Goal: Find contact information: Find contact information

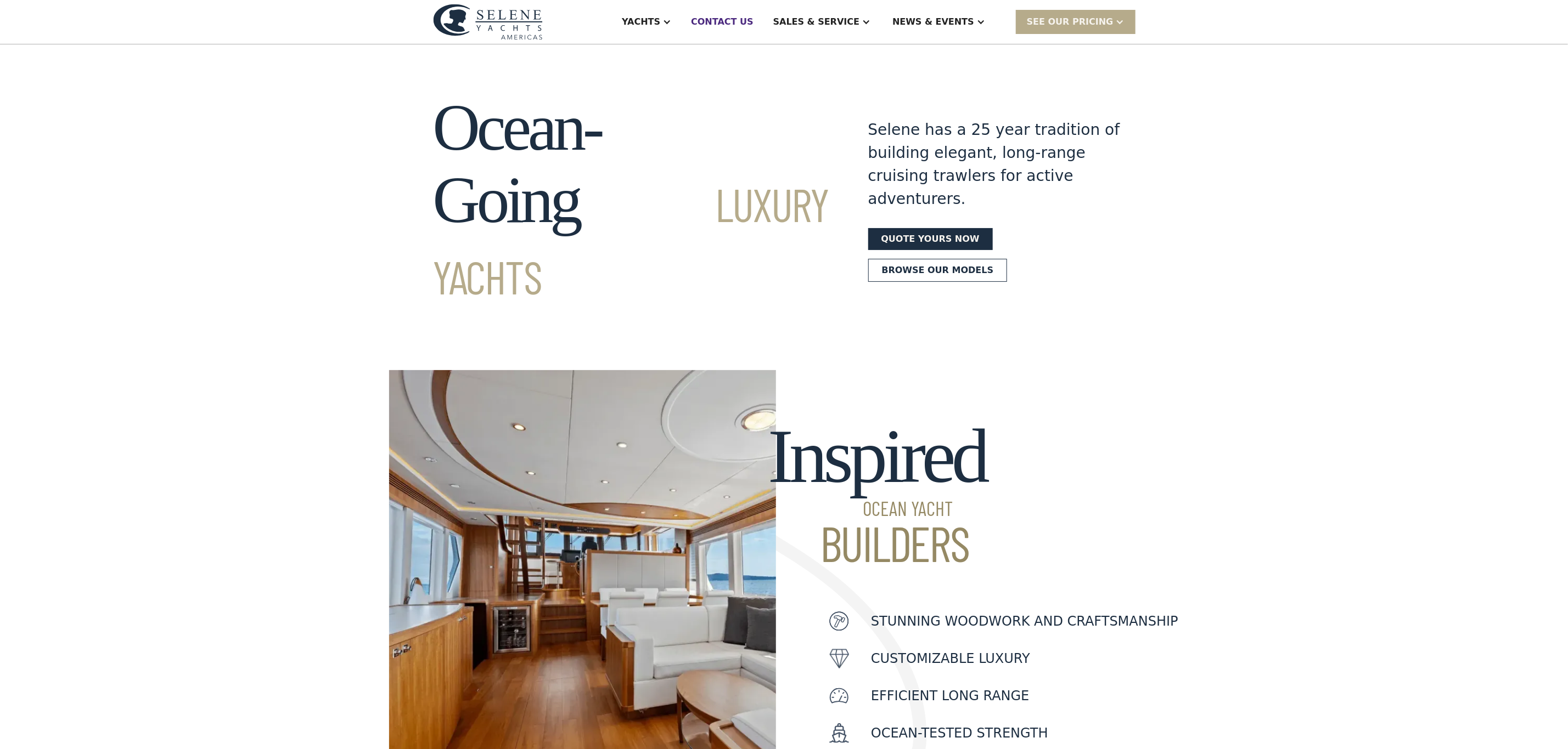
click at [753, 19] on div "Contact US" at bounding box center [722, 22] width 63 height 13
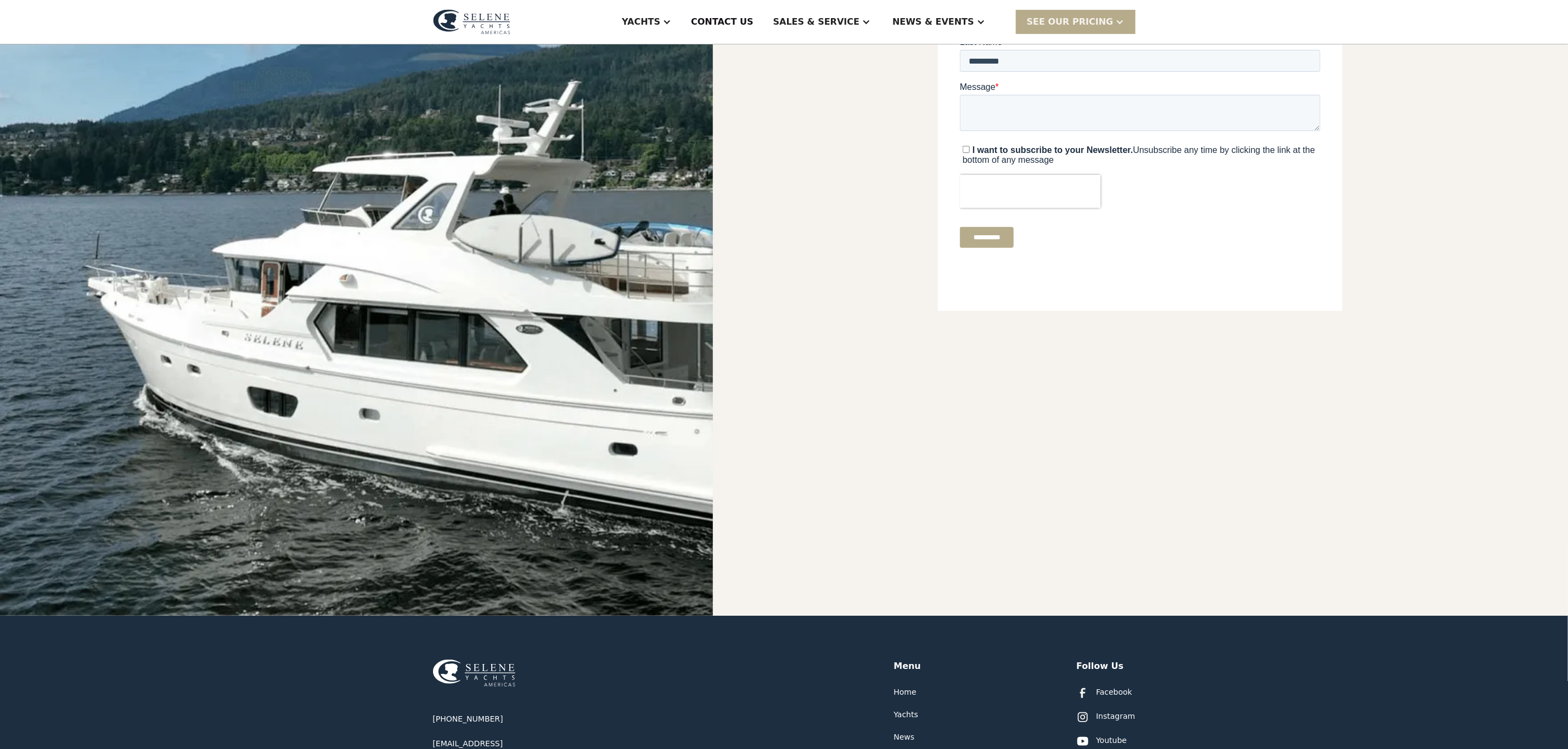
scroll to position [12, 0]
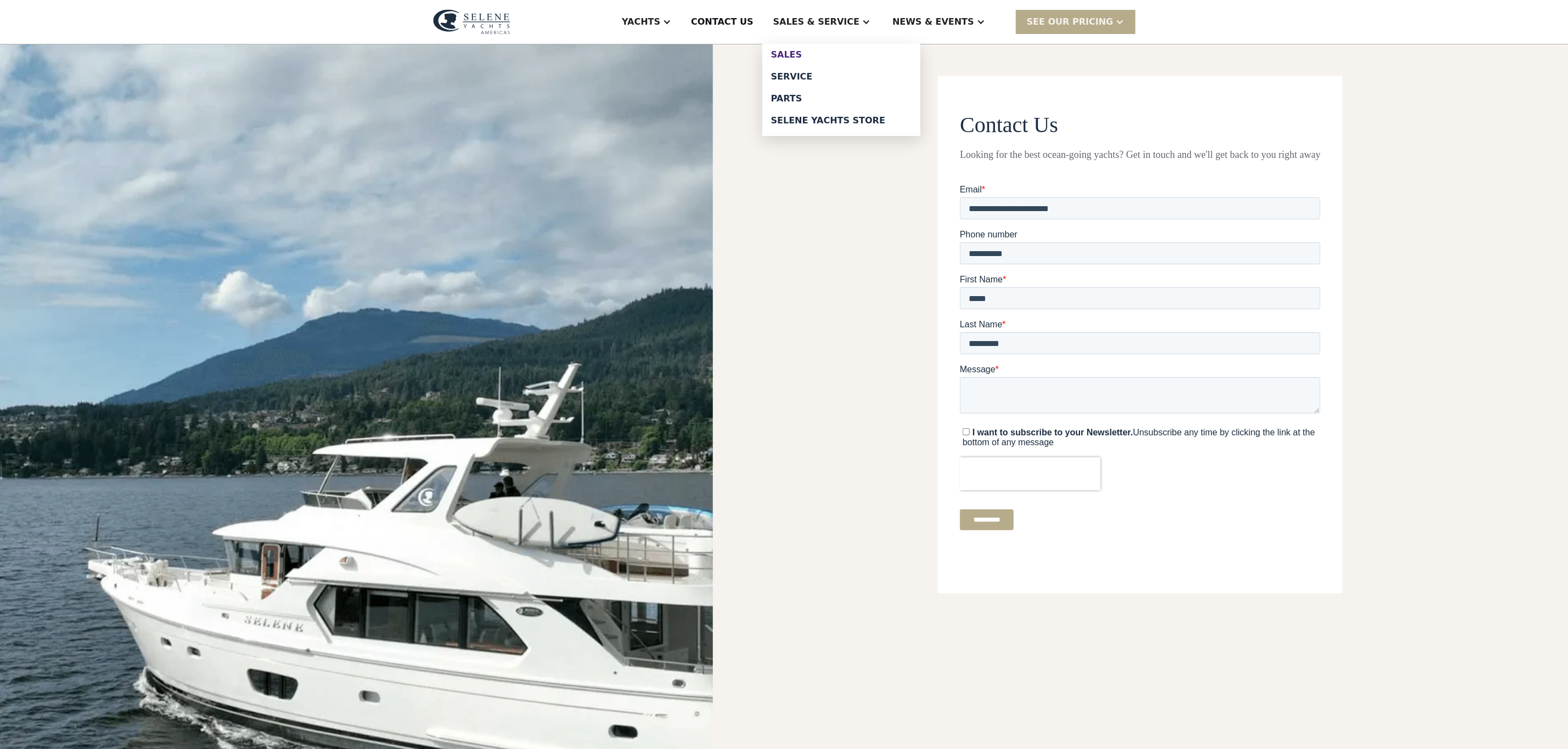
click at [851, 48] on link "Sales" at bounding box center [841, 55] width 158 height 22
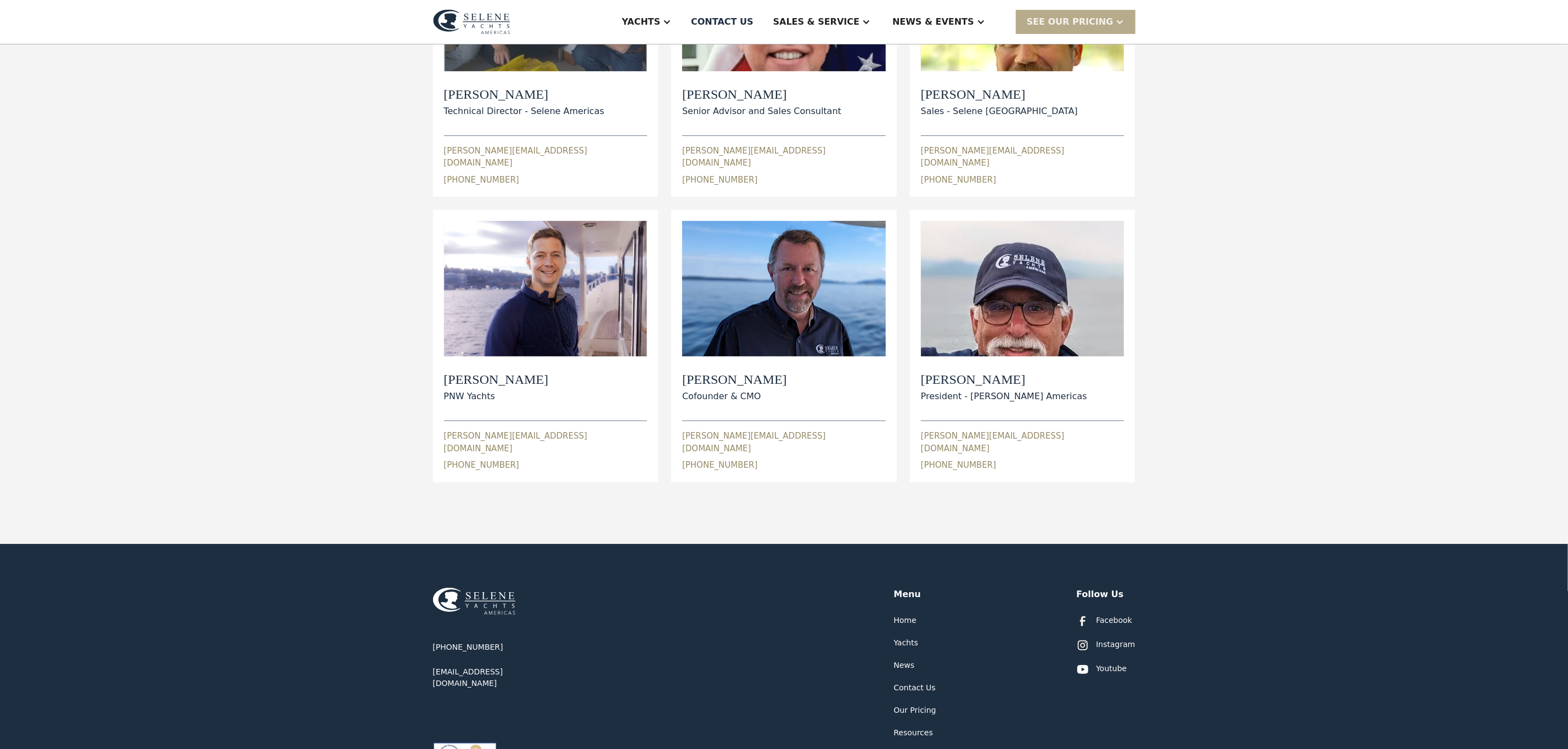
scroll to position [247, 0]
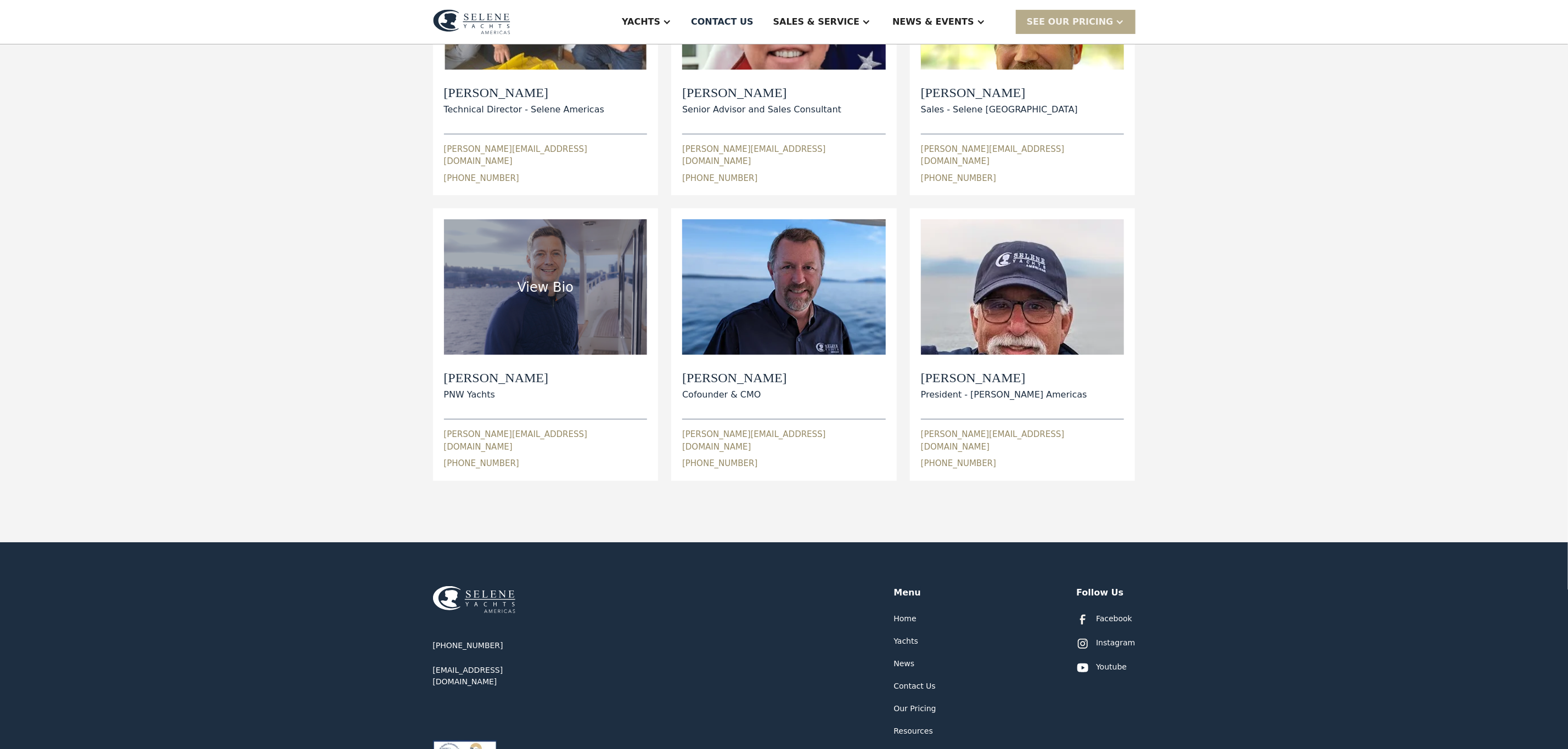
click at [494, 184] on div "[PERSON_NAME] PNW Yachts [PERSON_NAME][EMAIL_ADDRESS][DOMAIN_NAME] [PHONE_NUMBE…" at bounding box center [545, 126] width 204 height 115
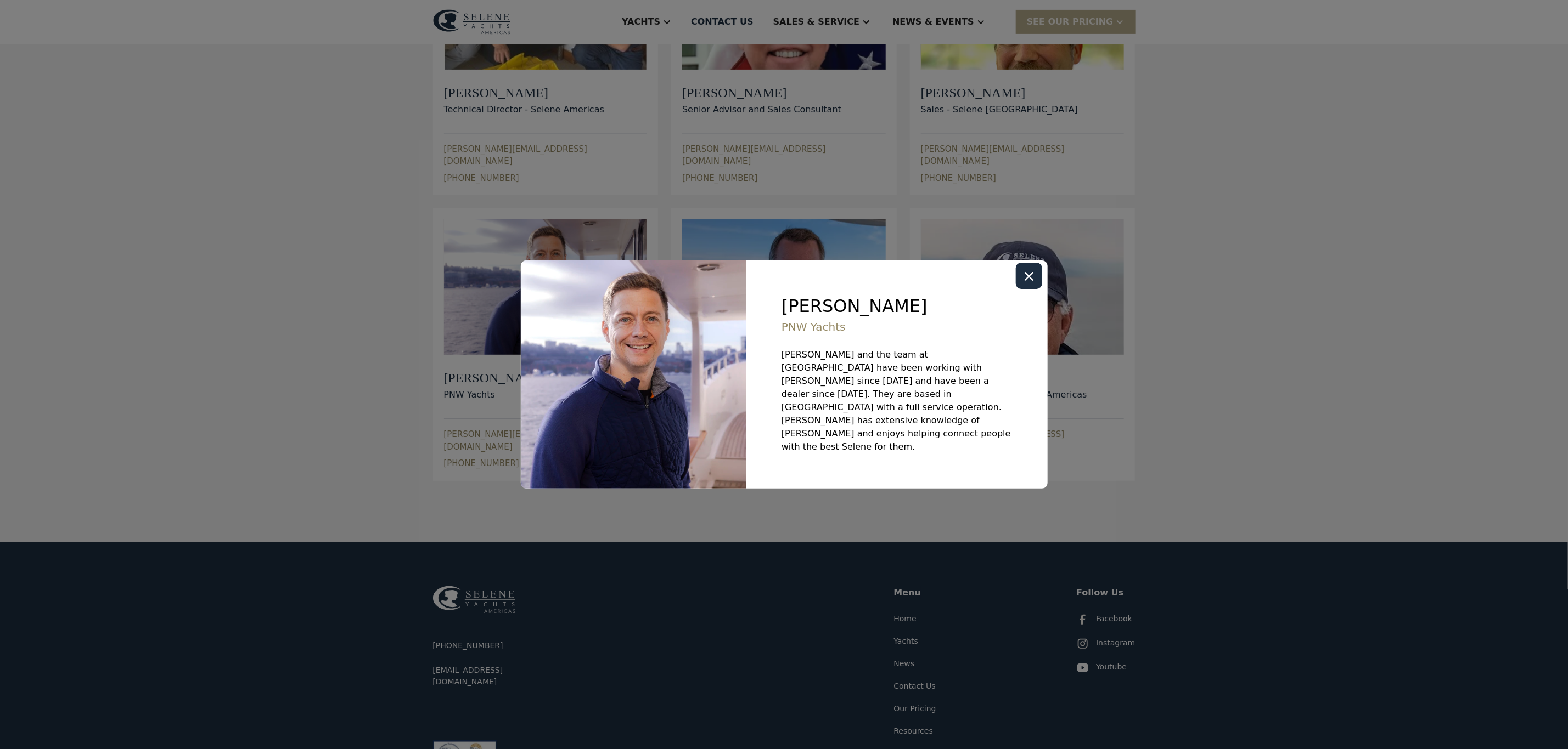
click at [0, 0] on div "Close modal" at bounding box center [0, 0] width 0 height 0
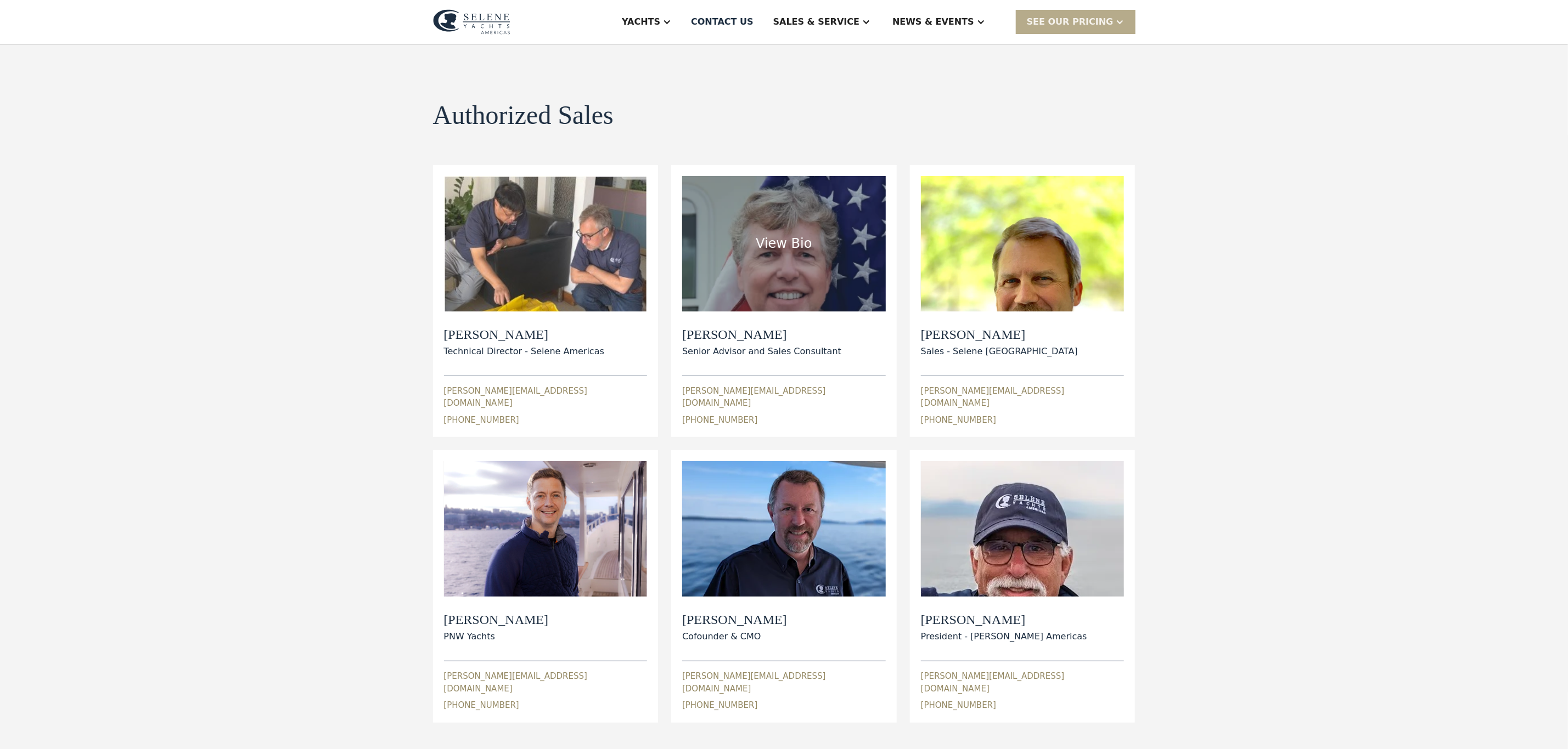
scroll to position [0, 0]
